Goal: Transaction & Acquisition: Download file/media

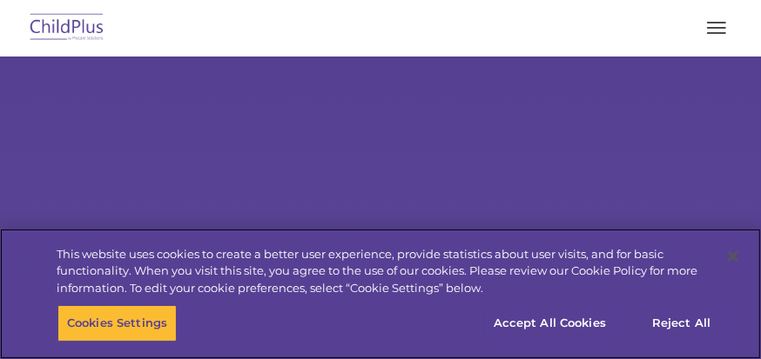
select select "MEDIUM"
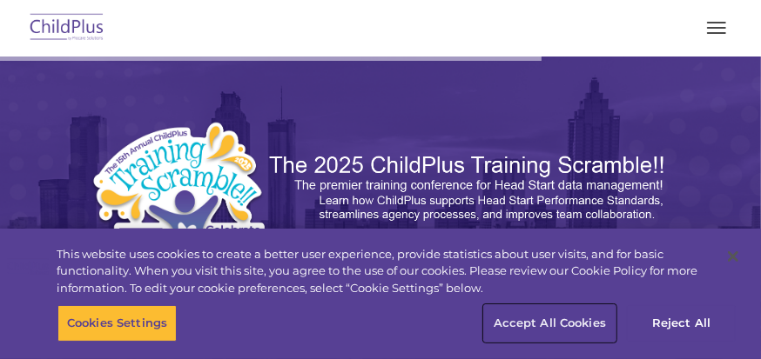
click at [552, 319] on button "Accept All Cookies" at bounding box center [549, 323] width 131 height 37
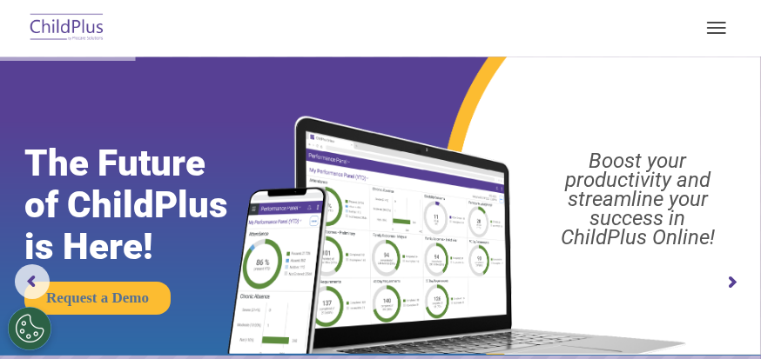
click at [713, 24] on button "button" at bounding box center [716, 28] width 37 height 28
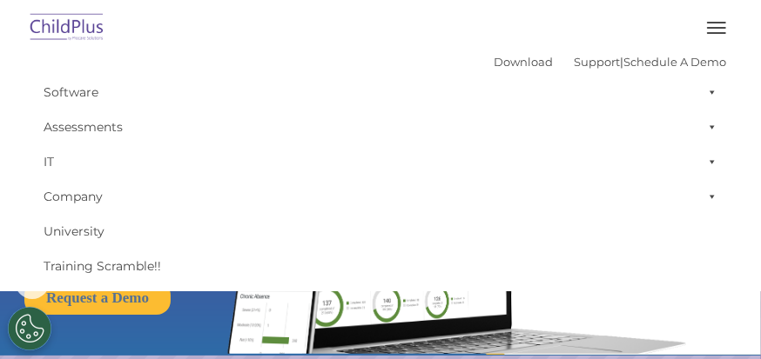
click at [713, 24] on button "button" at bounding box center [716, 28] width 37 height 28
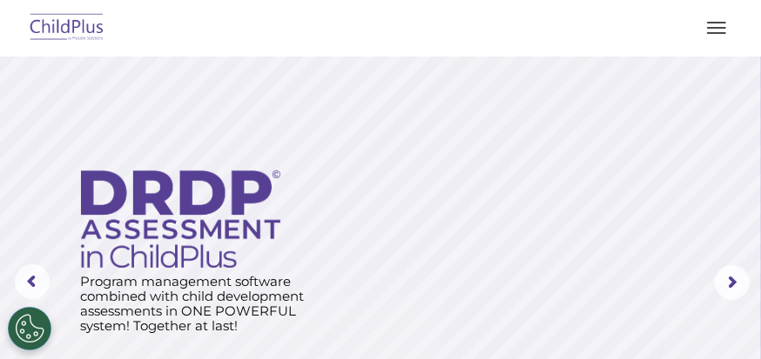
click at [84, 25] on img at bounding box center [67, 28] width 82 height 41
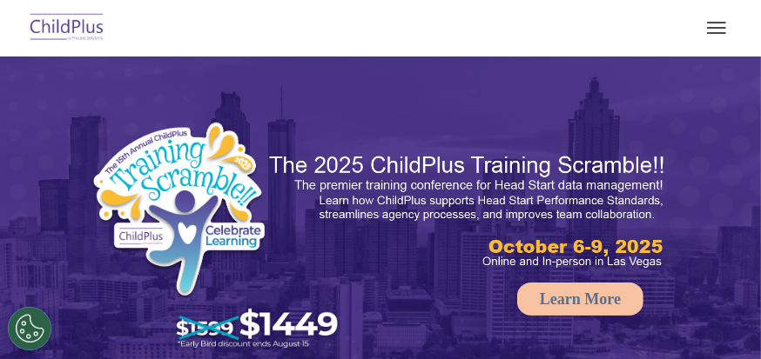
select select "MEDIUM"
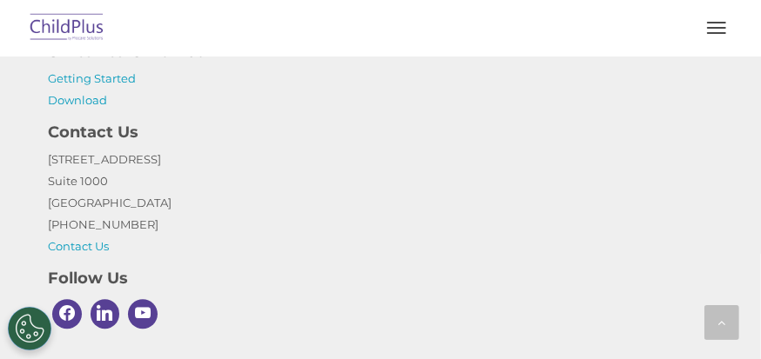
scroll to position [2368, 0]
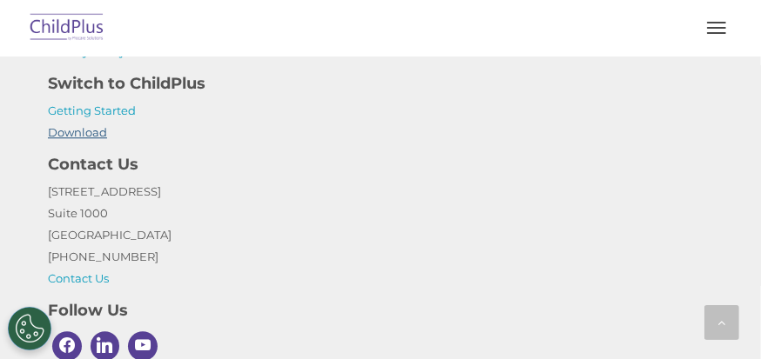
click at [82, 131] on link "Download" at bounding box center [77, 132] width 59 height 14
